Goal: Transaction & Acquisition: Download file/media

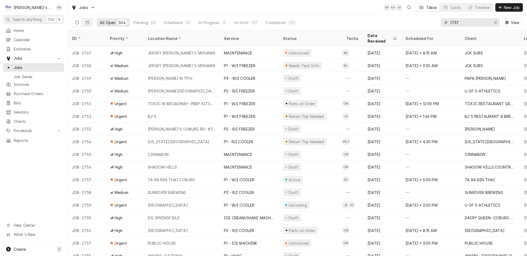
type input "1737"
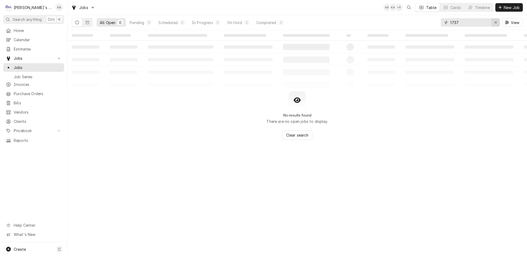
click at [497, 21] on icon "Erase input" at bounding box center [495, 23] width 3 height 4
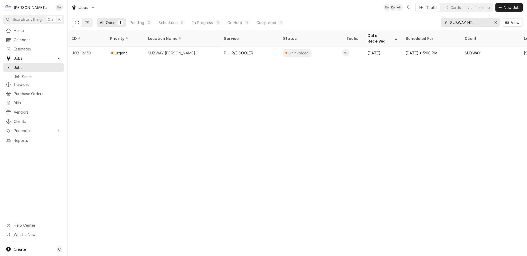
type input "SUBWAY HIL"
click at [84, 20] on button "Dynamic Content Wrapper" at bounding box center [87, 22] width 10 height 8
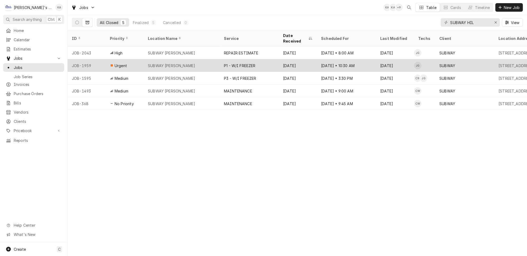
click at [186, 59] on div "SUBWAY HILYARD" at bounding box center [182, 65] width 76 height 13
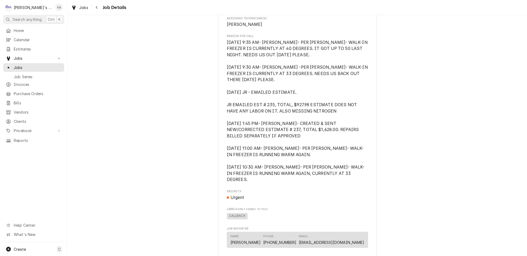
scroll to position [216, 0]
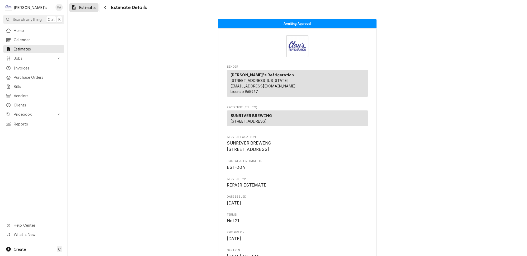
click at [79, 7] on span "Estimates" at bounding box center [87, 8] width 17 height 6
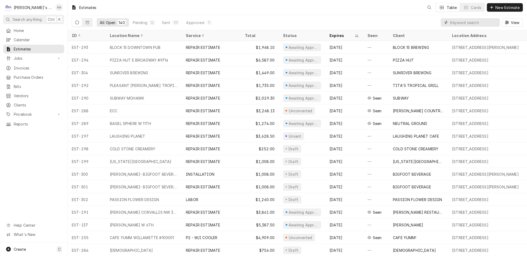
click at [467, 21] on input "Dynamic Content Wrapper" at bounding box center [473, 22] width 47 height 8
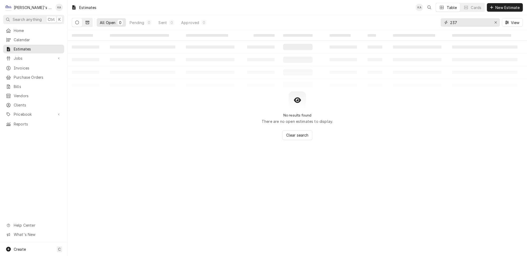
type input "237"
click at [86, 21] on icon "Dynamic Content Wrapper" at bounding box center [88, 22] width 4 height 3
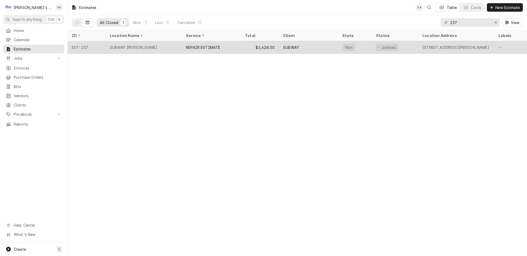
click at [149, 45] on div "SUBWAY HILYARD" at bounding box center [144, 47] width 76 height 13
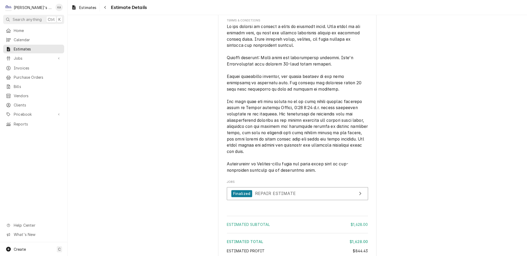
scroll to position [1292, 0]
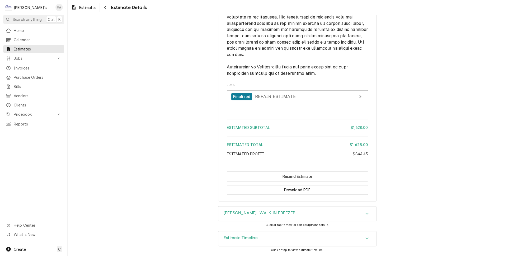
click at [365, 239] on icon "Accordion Header" at bounding box center [366, 238] width 3 height 2
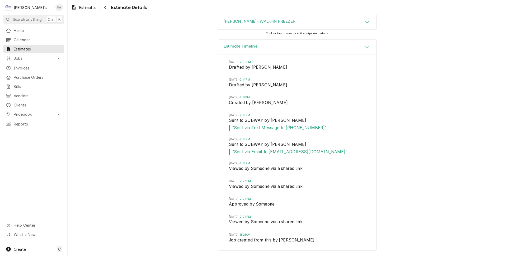
scroll to position [1339, 0]
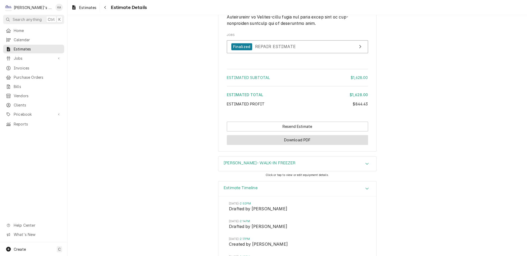
click at [294, 145] on button "Download PDF" at bounding box center [297, 140] width 141 height 10
click at [79, 7] on span "Estimates" at bounding box center [87, 8] width 17 height 6
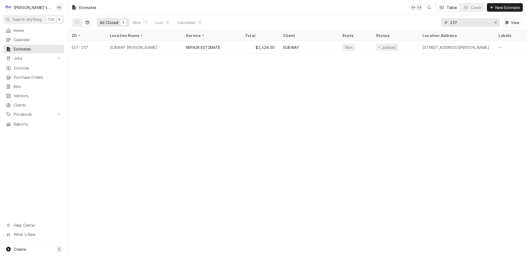
click at [463, 21] on input "237" at bounding box center [470, 22] width 40 height 8
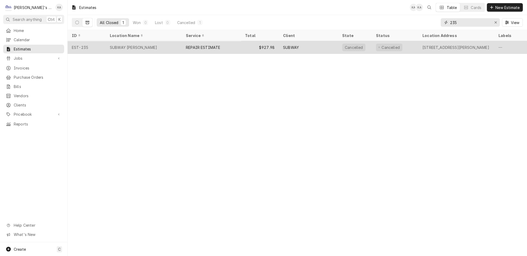
type input "235"
click at [193, 45] on div "REPAIR ESTIMATE" at bounding box center [203, 48] width 34 height 6
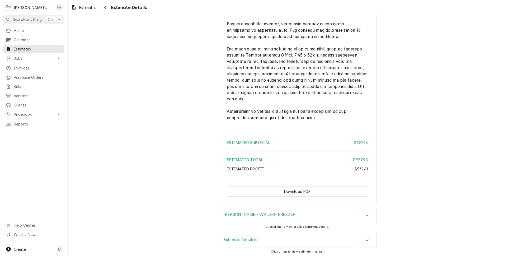
scroll to position [1107, 0]
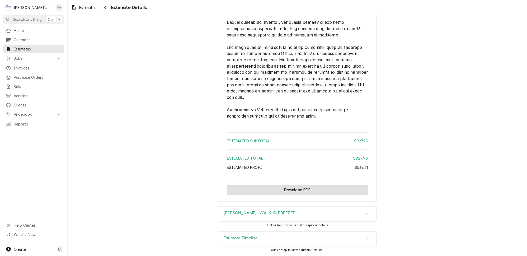
click at [292, 191] on button "Download PDF" at bounding box center [297, 190] width 141 height 10
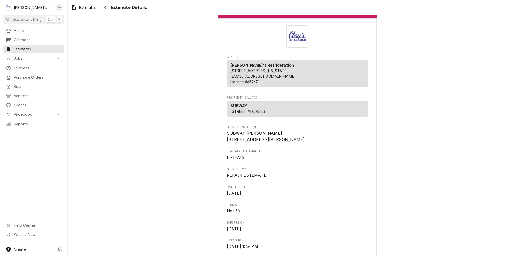
scroll to position [0, 0]
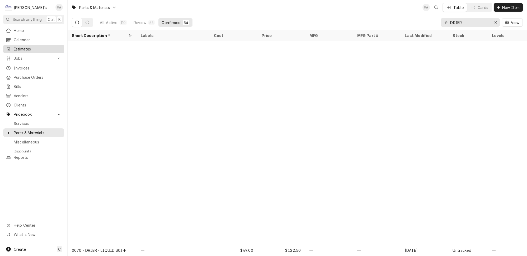
scroll to position [222, 0]
